Goal: Information Seeking & Learning: Learn about a topic

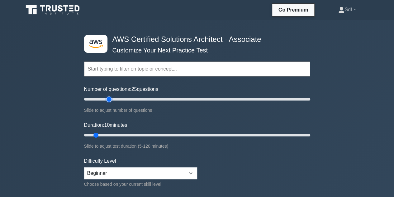
click at [107, 100] on input "Number of questions: 25 questions" at bounding box center [197, 98] width 226 height 7
type input "20"
click at [104, 98] on input "Number of questions: 20 questions" at bounding box center [197, 98] width 226 height 7
click at [110, 135] on input "Duration: 10 minutes" at bounding box center [197, 134] width 226 height 7
type input "20"
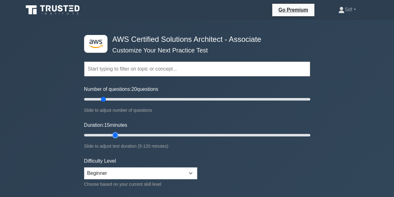
click at [115, 135] on input "Duration: 15 minutes" at bounding box center [197, 134] width 226 height 7
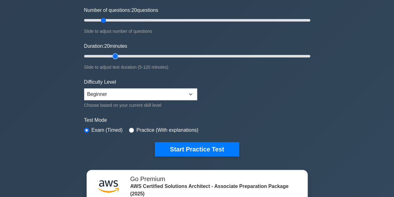
scroll to position [94, 0]
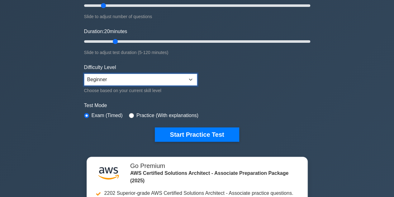
click at [188, 80] on select "Beginner Intermediate Expert" at bounding box center [140, 80] width 113 height 12
select select "intermediate"
click at [84, 74] on select "Beginner Intermediate Expert" at bounding box center [140, 80] width 113 height 12
click at [240, 91] on form "Topics Amazon EC2 Amazon S3 Amazon VPC AWS Identity and Access Management (IAM)…" at bounding box center [197, 45] width 226 height 193
click at [130, 113] on input "radio" at bounding box center [131, 115] width 5 height 5
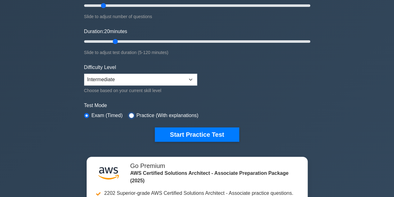
radio input "true"
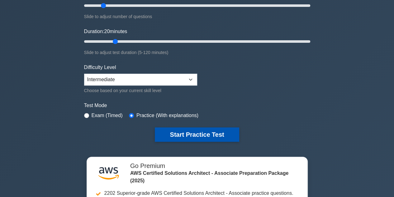
click at [178, 129] on button "Start Practice Test" at bounding box center [197, 134] width 84 height 14
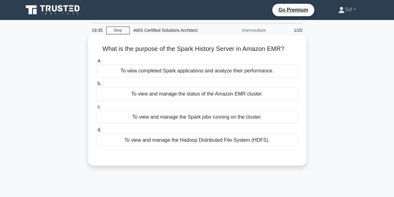
click at [158, 142] on div "To view and manage the Hadoop Distributed File System (HDFS)." at bounding box center [197, 139] width 202 height 13
click at [96, 132] on input "d. To view and manage the Hadoop Distributed File System (HDFS)." at bounding box center [96, 130] width 0 height 4
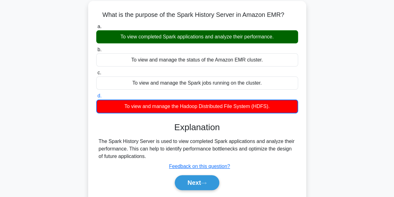
scroll to position [94, 0]
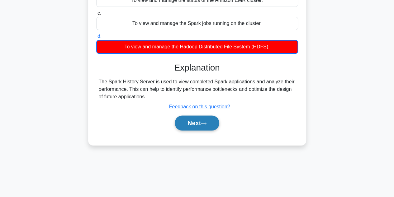
click at [196, 122] on button "Next" at bounding box center [197, 122] width 45 height 15
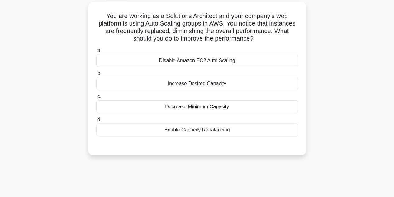
scroll to position [0, 0]
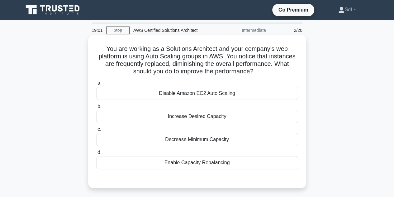
click at [218, 121] on div "Increase Desired Capacity" at bounding box center [197, 116] width 202 height 13
click at [96, 108] on input "b. Increase Desired Capacity" at bounding box center [96, 106] width 0 height 4
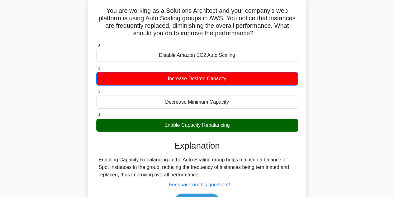
scroll to position [40, 0]
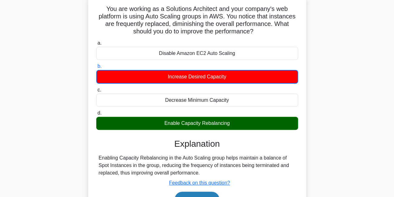
click at [196, 195] on button "Next" at bounding box center [197, 198] width 45 height 15
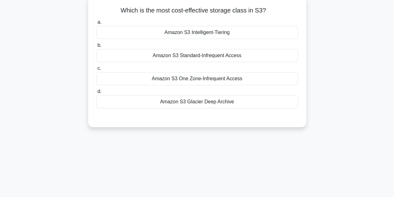
click at [196, 195] on div "17:08 Stop AWS Certified Solutions Architect Intermediate 3/20 Which is the mos…" at bounding box center [197, 139] width 355 height 312
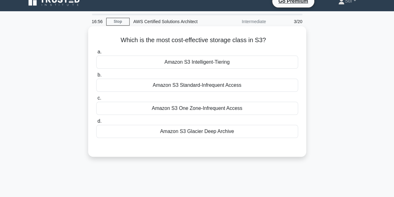
click at [222, 133] on div "Amazon S3 Glacier Deep Archive" at bounding box center [197, 131] width 202 height 13
click at [96, 123] on input "d. Amazon S3 Glacier Deep Archive" at bounding box center [96, 121] width 0 height 4
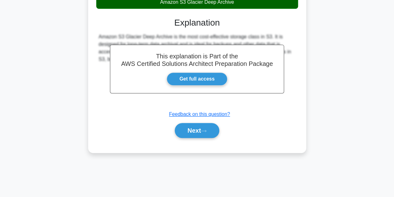
scroll to position [140, 0]
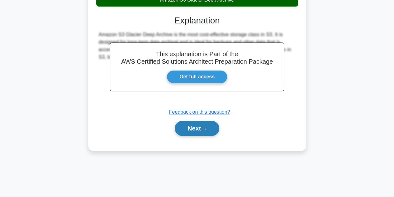
click at [195, 128] on button "Next" at bounding box center [197, 128] width 45 height 15
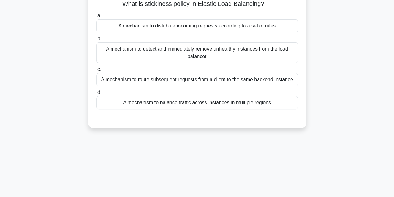
scroll to position [15, 0]
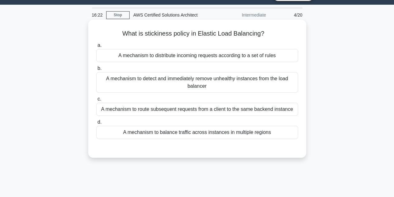
click at [253, 110] on div "A mechanism to route subsequent requests from a client to the same backend inst…" at bounding box center [197, 109] width 202 height 13
click at [96, 101] on input "c. A mechanism to route subsequent requests from a client to the same backend i…" at bounding box center [96, 99] width 0 height 4
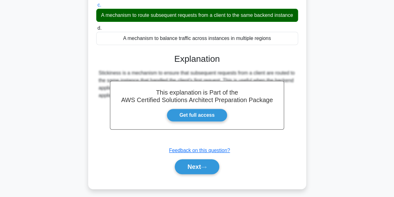
scroll to position [140, 0]
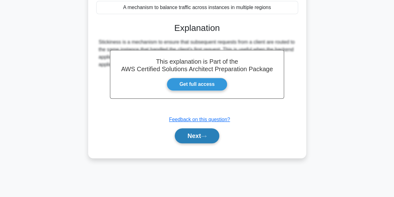
click at [197, 132] on button "Next" at bounding box center [197, 135] width 45 height 15
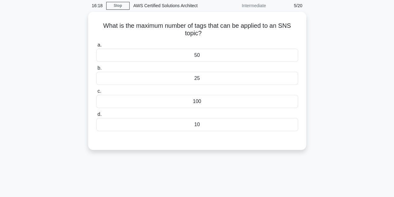
scroll to position [15, 0]
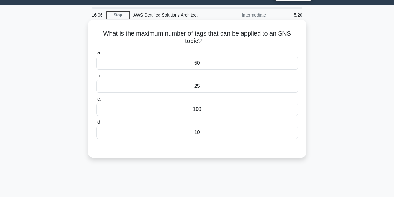
click at [232, 64] on div "50" at bounding box center [197, 62] width 202 height 13
click at [96, 55] on input "a. 50" at bounding box center [96, 53] width 0 height 4
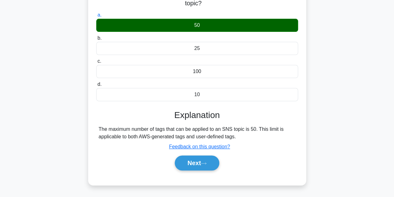
scroll to position [78, 0]
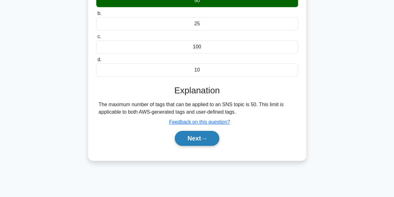
click at [199, 139] on button "Next" at bounding box center [197, 138] width 45 height 15
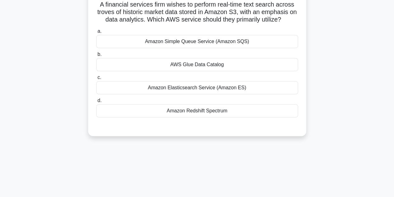
scroll to position [15, 0]
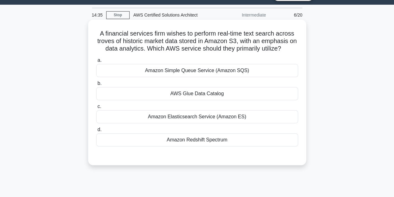
click at [218, 116] on div "Amazon Elasticsearch Service (Amazon ES)" at bounding box center [197, 116] width 202 height 13
click at [96, 108] on input "c. Amazon Elasticsearch Service (Amazon ES)" at bounding box center [96, 106] width 0 height 4
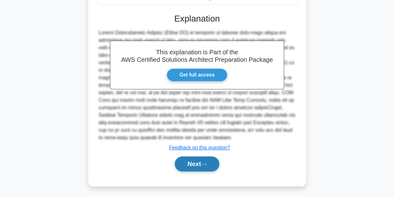
click at [203, 168] on button "Next" at bounding box center [197, 163] width 45 height 15
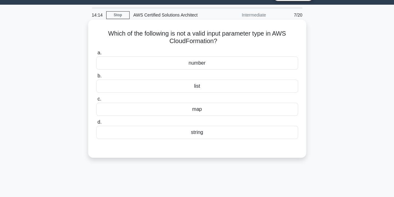
click at [200, 109] on div "map" at bounding box center [197, 109] width 202 height 13
click at [96, 101] on input "c. map" at bounding box center [96, 99] width 0 height 4
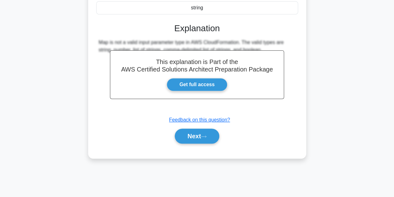
scroll to position [140, 0]
click at [201, 137] on button "Next" at bounding box center [197, 135] width 45 height 15
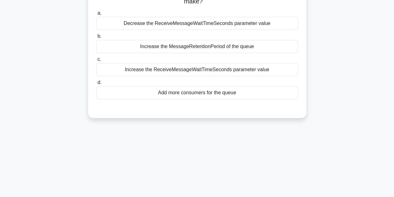
scroll to position [15, 0]
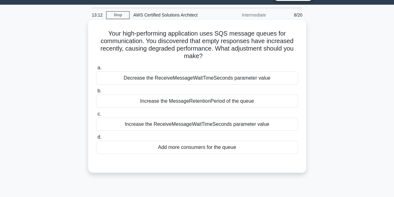
click at [194, 99] on div "Increase the MessageRetentionPeriod of the queue" at bounding box center [197, 100] width 202 height 13
click at [96, 93] on input "b. Increase the MessageRetentionPeriod of the queue" at bounding box center [96, 91] width 0 height 4
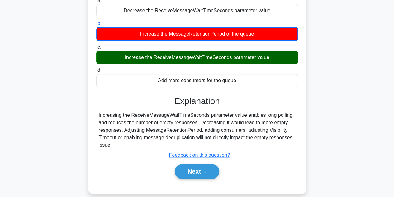
scroll to position [131, 0]
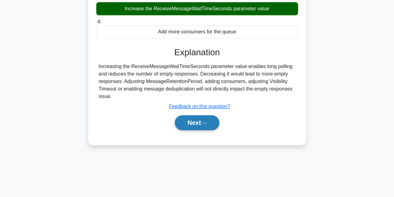
click at [199, 123] on button "Next" at bounding box center [197, 122] width 45 height 15
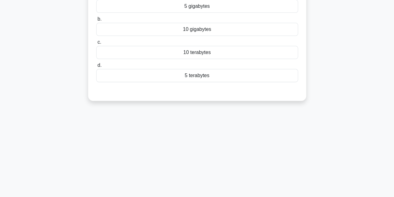
scroll to position [38, 0]
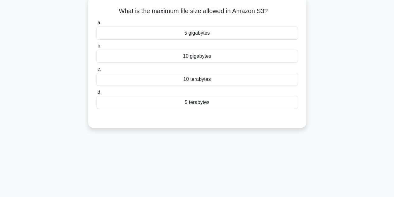
click at [208, 96] on div "5 terabytes" at bounding box center [197, 102] width 202 height 13
click at [96, 94] on input "d. 5 terabytes" at bounding box center [96, 92] width 0 height 4
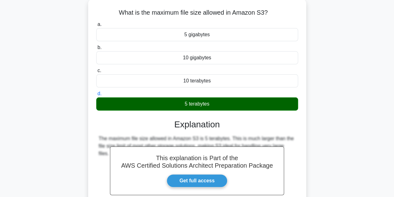
scroll to position [140, 0]
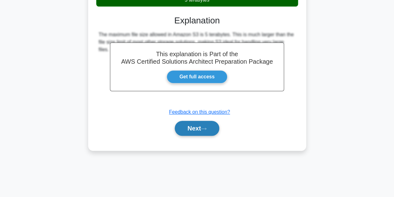
click at [192, 123] on button "Next" at bounding box center [197, 128] width 45 height 15
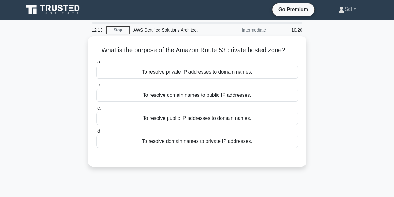
scroll to position [0, 0]
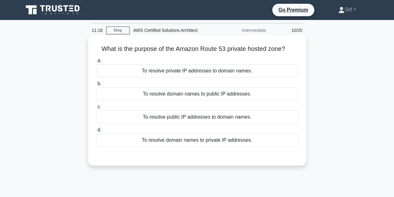
click at [233, 139] on div "To resolve domain names to private IP addresses." at bounding box center [197, 139] width 202 height 13
click at [96, 132] on input "d. To resolve domain names to private IP addresses." at bounding box center [96, 130] width 0 height 4
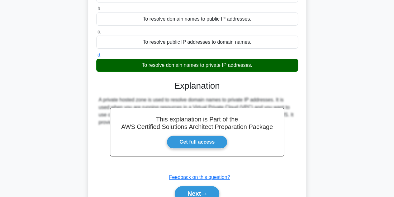
scroll to position [125, 0]
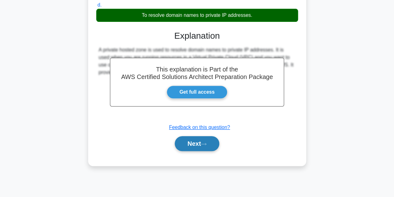
click at [198, 146] on button "Next" at bounding box center [197, 143] width 45 height 15
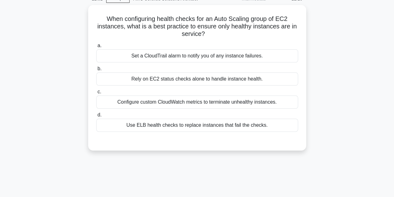
scroll to position [31, 0]
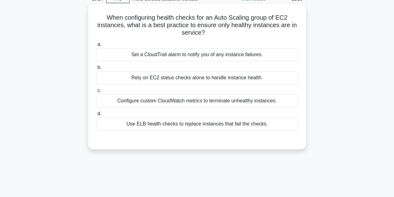
click at [251, 126] on div "Use ELB health checks to replace instances that fail the checks." at bounding box center [197, 123] width 202 height 13
click at [96, 116] on input "d. Use ELB health checks to replace instances that fail the checks." at bounding box center [96, 114] width 0 height 4
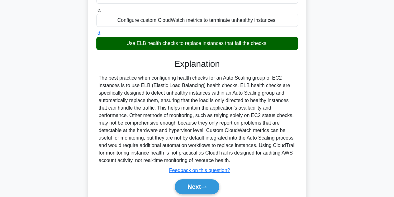
scroll to position [140, 0]
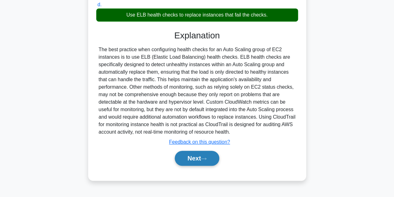
click at [193, 157] on button "Next" at bounding box center [197, 158] width 45 height 15
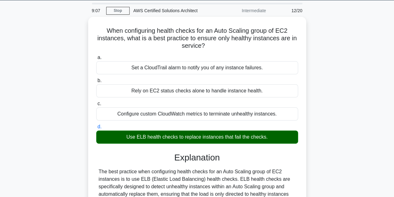
scroll to position [15, 0]
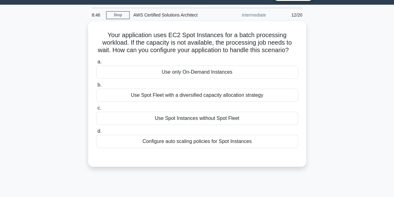
click at [332, 85] on div "Your application uses EC2 Spot Instances for a batch processing workload. If th…" at bounding box center [197, 97] width 355 height 153
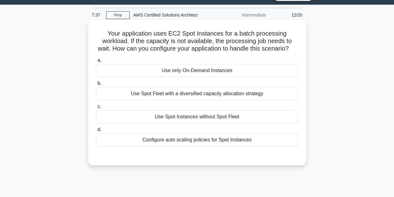
click at [249, 100] on div "Use Spot Fleet with a diversified capacity allocation strategy" at bounding box center [197, 93] width 202 height 13
click at [96, 85] on input "b. Use Spot Fleet with a diversified capacity allocation strategy" at bounding box center [96, 83] width 0 height 4
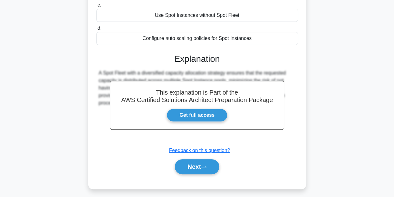
scroll to position [140, 0]
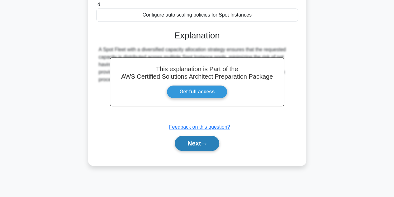
click at [195, 151] on button "Next" at bounding box center [197, 143] width 45 height 15
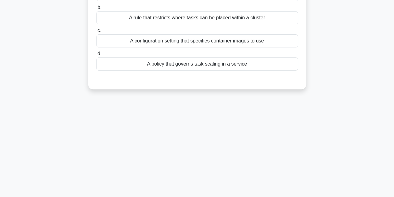
scroll to position [15, 0]
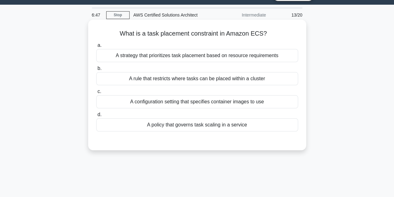
click at [243, 78] on div "A rule that restricts where tasks can be placed within a cluster" at bounding box center [197, 78] width 202 height 13
click at [96, 70] on input "b. A rule that restricts where tasks can be placed within a cluster" at bounding box center [96, 68] width 0 height 4
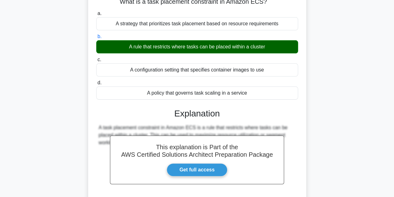
scroll to position [78, 0]
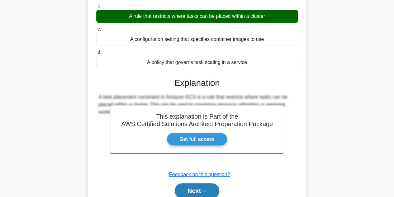
click at [195, 192] on button "Next" at bounding box center [197, 190] width 45 height 15
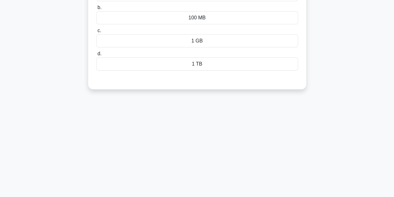
scroll to position [15, 0]
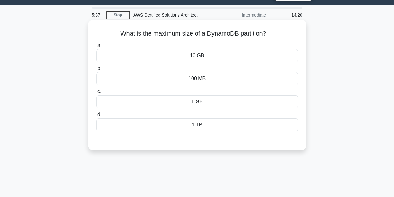
click at [214, 105] on div "1 GB" at bounding box center [197, 101] width 202 height 13
click at [96, 94] on input "c. 1 GB" at bounding box center [96, 91] width 0 height 4
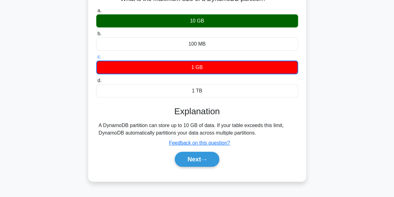
scroll to position [78, 0]
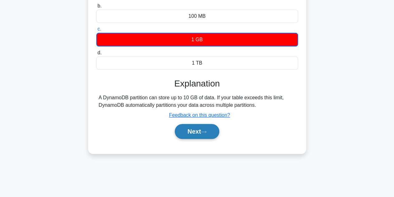
click at [195, 129] on button "Next" at bounding box center [197, 131] width 45 height 15
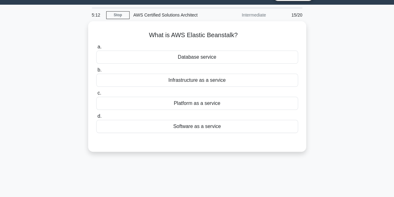
scroll to position [0, 0]
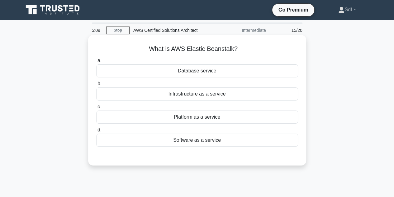
click at [200, 119] on div "Platform as a service" at bounding box center [197, 116] width 202 height 13
click at [96, 109] on input "c. Platform as a service" at bounding box center [96, 107] width 0 height 4
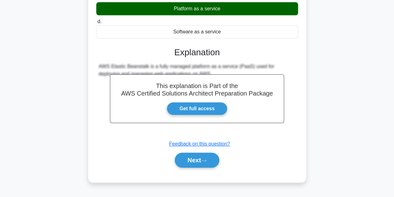
scroll to position [140, 0]
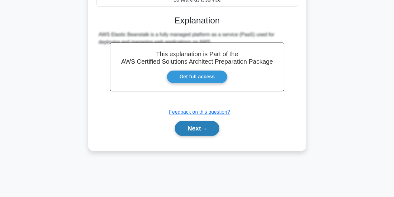
click at [193, 130] on button "Next" at bounding box center [197, 128] width 45 height 15
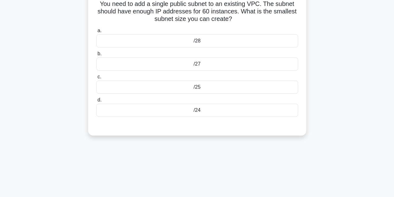
scroll to position [0, 0]
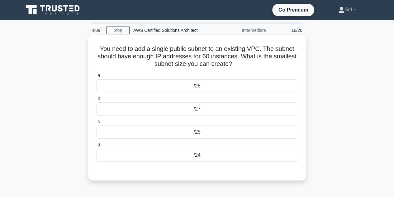
click at [212, 87] on div "/28" at bounding box center [197, 85] width 202 height 13
click at [96, 78] on input "a. /28" at bounding box center [96, 76] width 0 height 4
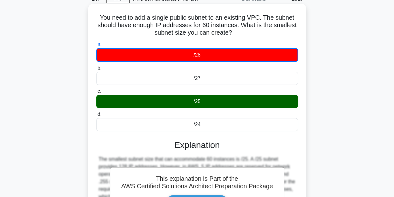
scroll to position [125, 0]
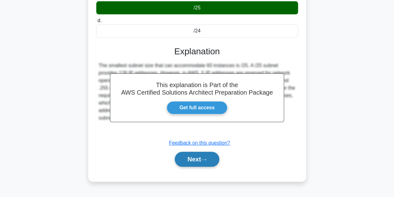
click at [191, 156] on button "Next" at bounding box center [197, 159] width 45 height 15
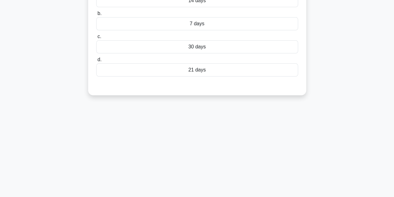
scroll to position [0, 0]
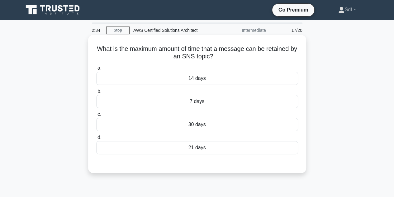
click at [213, 80] on div "14 days" at bounding box center [197, 78] width 202 height 13
click at [96, 70] on input "a. 14 days" at bounding box center [96, 68] width 0 height 4
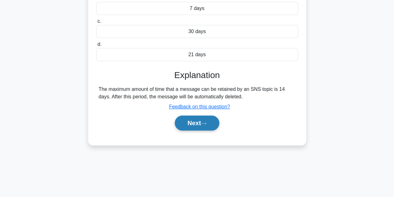
scroll to position [94, 0]
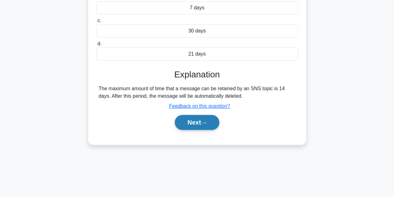
click at [190, 121] on button "Next" at bounding box center [197, 122] width 45 height 15
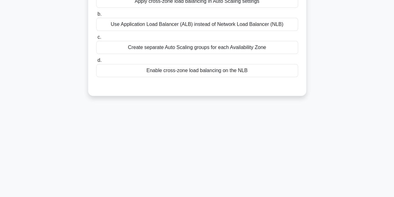
scroll to position [31, 0]
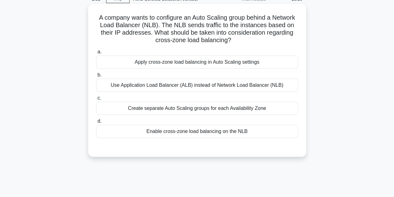
click at [252, 136] on div "Enable cross-zone load balancing on the NLB" at bounding box center [197, 131] width 202 height 13
click at [96, 123] on input "d. Enable cross-zone load balancing on the NLB" at bounding box center [96, 121] width 0 height 4
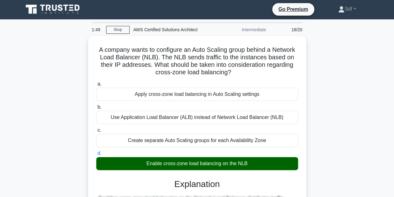
scroll to position [0, 0]
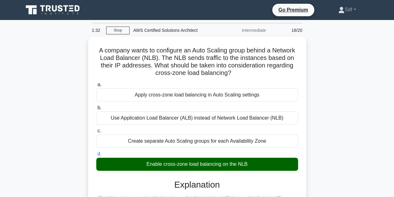
click at [322, 121] on div "A company wants to configure an Auto Scaling group behind a Network Load Balanc…" at bounding box center [197, 178] width 355 height 285
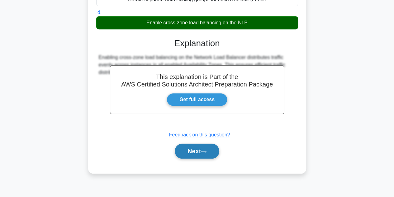
scroll to position [140, 0]
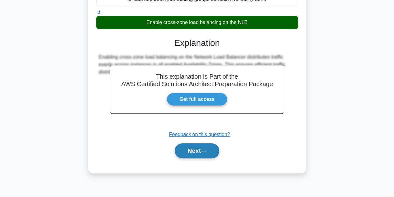
click at [195, 147] on button "Next" at bounding box center [197, 150] width 45 height 15
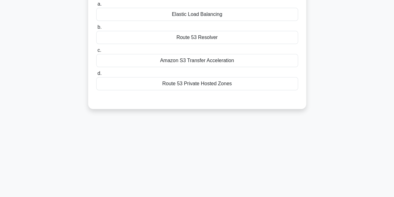
scroll to position [46, 0]
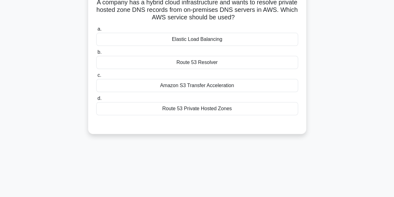
click at [209, 65] on div "Route 53 Resolver" at bounding box center [197, 62] width 202 height 13
click at [96, 54] on input "b. Route 53 Resolver" at bounding box center [96, 52] width 0 height 4
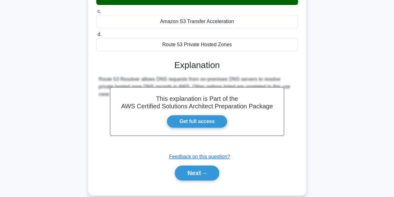
scroll to position [140, 0]
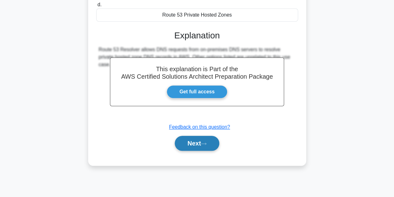
click at [198, 142] on button "Next" at bounding box center [197, 143] width 45 height 15
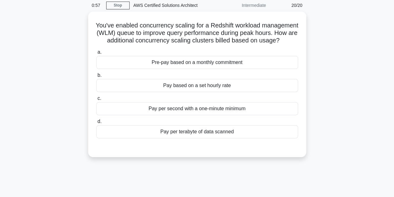
scroll to position [0, 0]
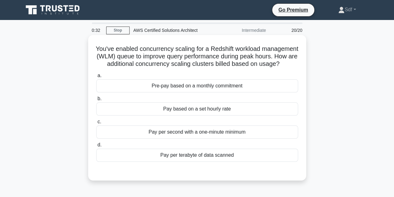
click at [225, 161] on div "Pay per terabyte of data scanned" at bounding box center [197, 154] width 202 height 13
click at [96, 147] on input "d. Pay per terabyte of data scanned" at bounding box center [96, 145] width 0 height 4
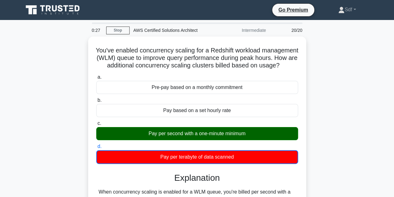
scroll to position [94, 0]
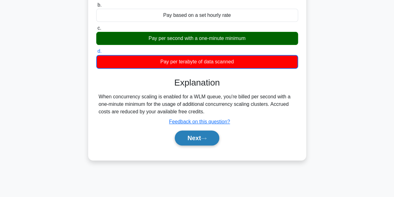
click at [198, 145] on button "Next" at bounding box center [197, 137] width 45 height 15
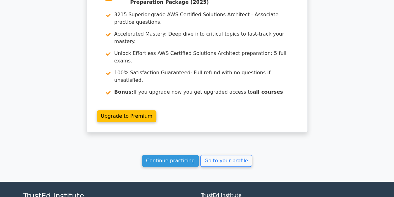
scroll to position [1260, 0]
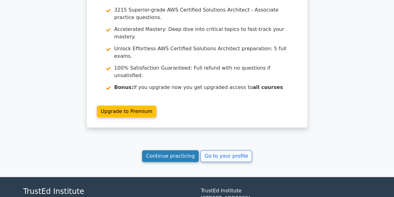
click at [166, 150] on link "Continue practicing" at bounding box center [170, 156] width 57 height 12
